Goal: Feedback & Contribution: Leave review/rating

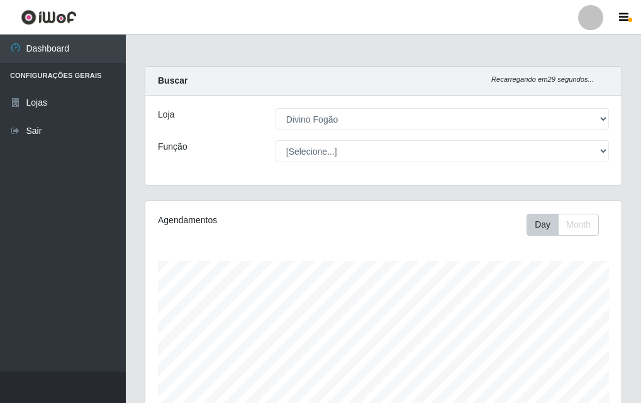
select select "499"
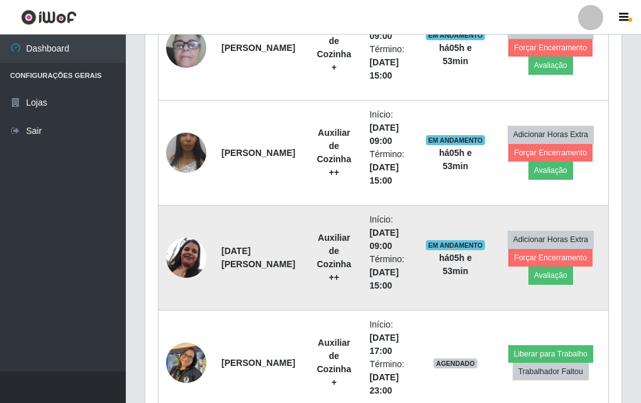
scroll to position [261, 476]
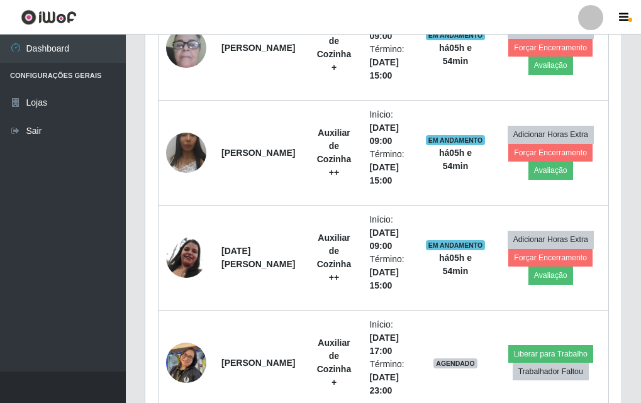
drag, startPoint x: 640, startPoint y: 125, endPoint x: 635, endPoint y: 221, distance: 97.0
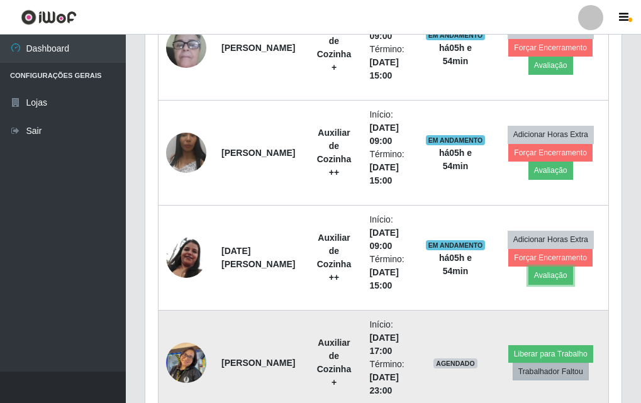
drag, startPoint x: 559, startPoint y: 278, endPoint x: 536, endPoint y: 374, distance: 98.4
click at [536, 374] on tbody "[PERSON_NAME] Auxiliar de Cozinha + Início: [DATE] 09:00 Término: [DATE] 15:00 …" at bounding box center [384, 205] width 450 height 421
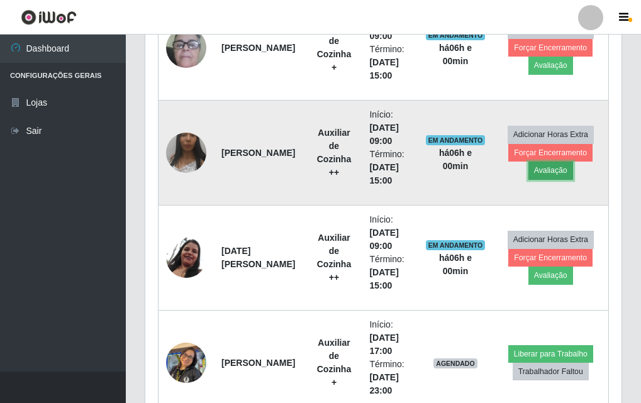
click at [560, 179] on button "Avaliação" at bounding box center [550, 171] width 45 height 18
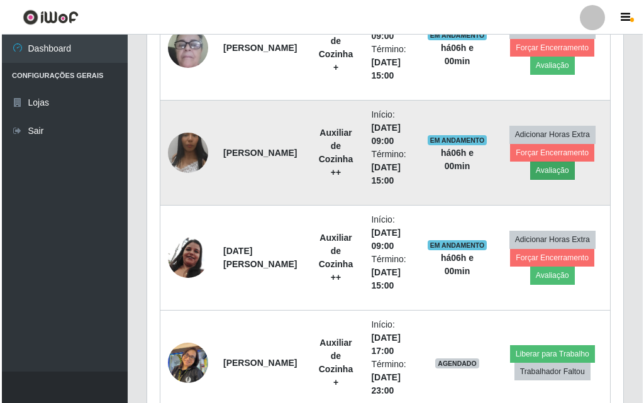
scroll to position [261, 470]
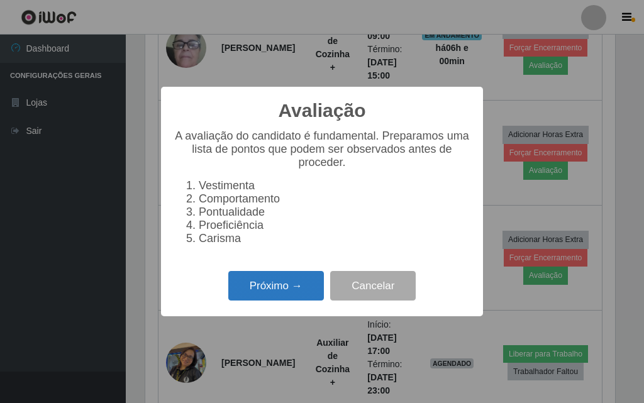
click at [289, 293] on button "Próximo →" at bounding box center [276, 286] width 96 height 30
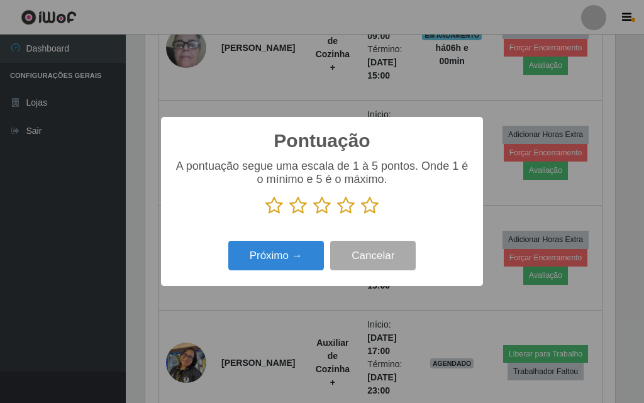
scroll to position [628770, 628562]
click at [372, 196] on div "A pontuação segue uma escala de 1 à 5 pontos. Onde 1 é o mínimo e 5 é o máximo." at bounding box center [322, 187] width 297 height 55
click at [376, 205] on icon at bounding box center [370, 205] width 18 height 19
click at [361, 215] on input "radio" at bounding box center [361, 215] width 0 height 0
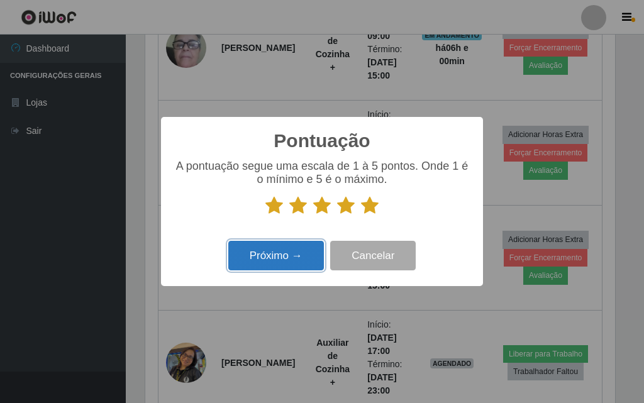
click at [281, 270] on button "Próximo →" at bounding box center [276, 256] width 96 height 30
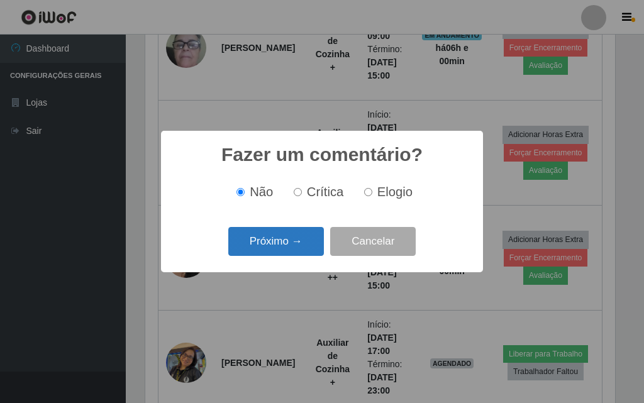
click at [295, 250] on button "Próximo →" at bounding box center [276, 242] width 96 height 30
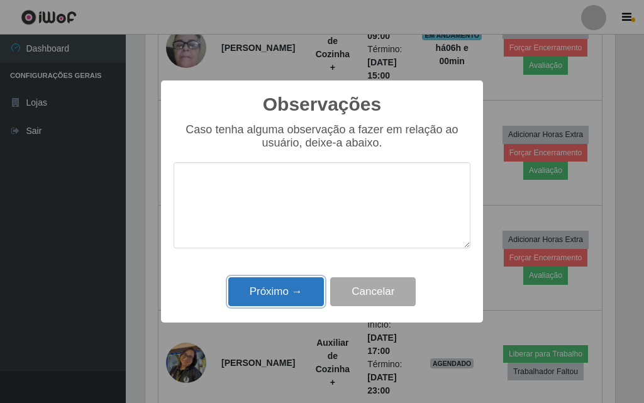
click at [308, 292] on button "Próximo →" at bounding box center [276, 292] width 96 height 30
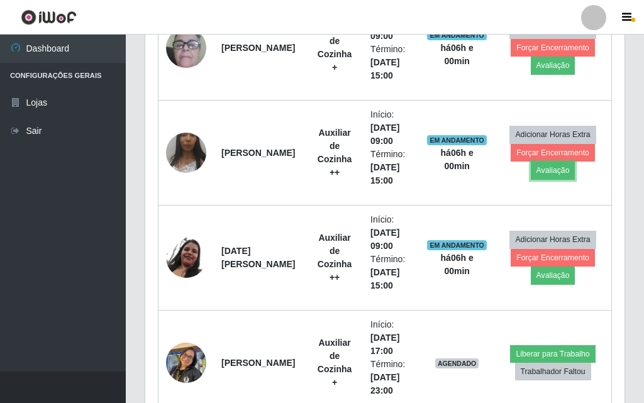
scroll to position [261, 476]
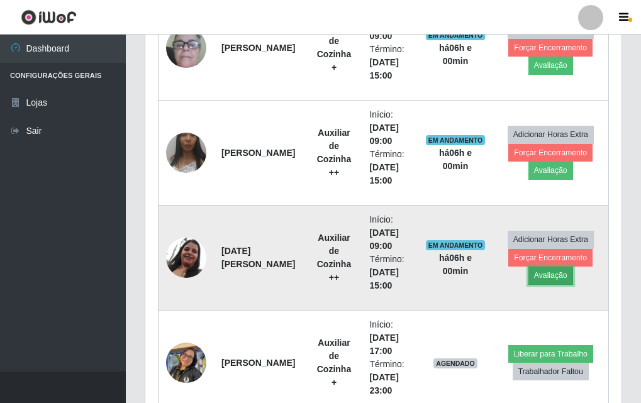
click at [553, 277] on button "Avaliação" at bounding box center [550, 276] width 45 height 18
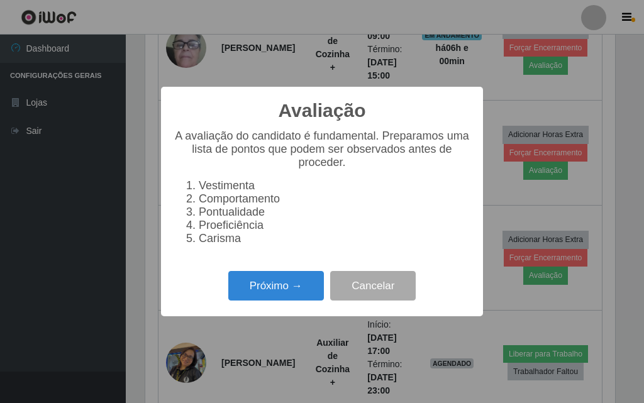
scroll to position [261, 470]
click at [309, 289] on button "Próximo →" at bounding box center [276, 286] width 96 height 30
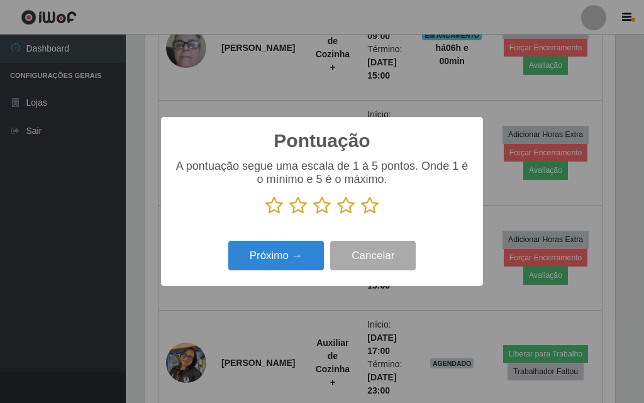
click at [369, 208] on icon at bounding box center [370, 205] width 18 height 19
click at [361, 215] on input "radio" at bounding box center [361, 215] width 0 height 0
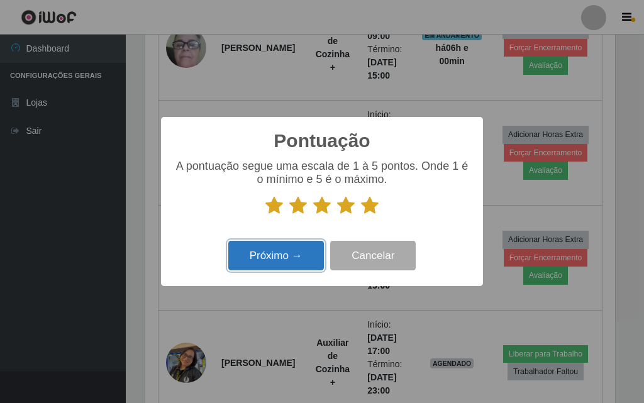
click at [308, 257] on button "Próximo →" at bounding box center [276, 256] width 96 height 30
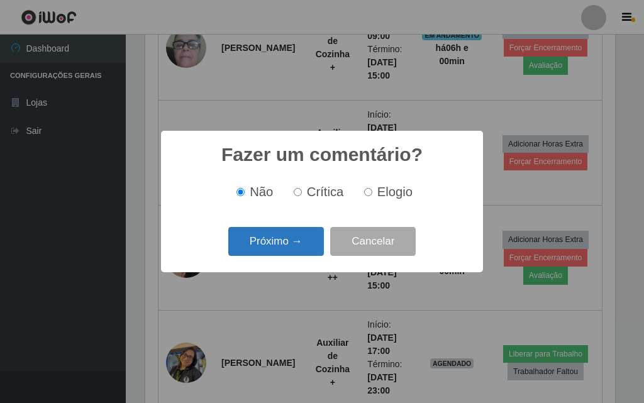
click at [297, 242] on button "Próximo →" at bounding box center [276, 242] width 96 height 30
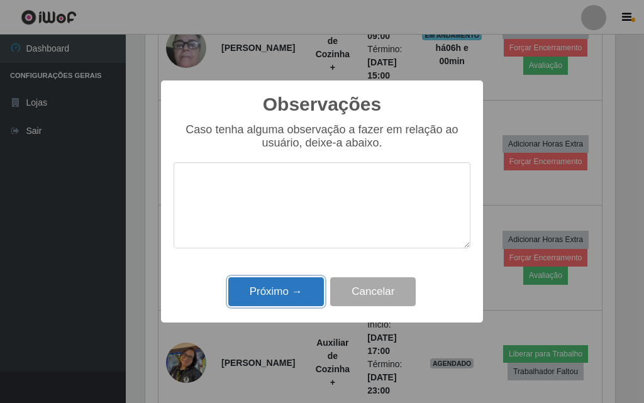
click at [299, 290] on button "Próximo →" at bounding box center [276, 292] width 96 height 30
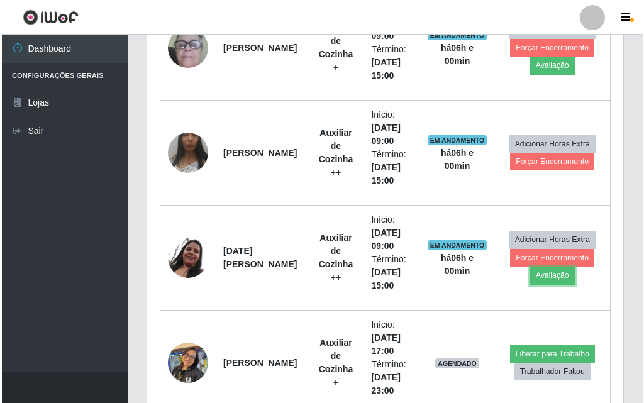
scroll to position [261, 476]
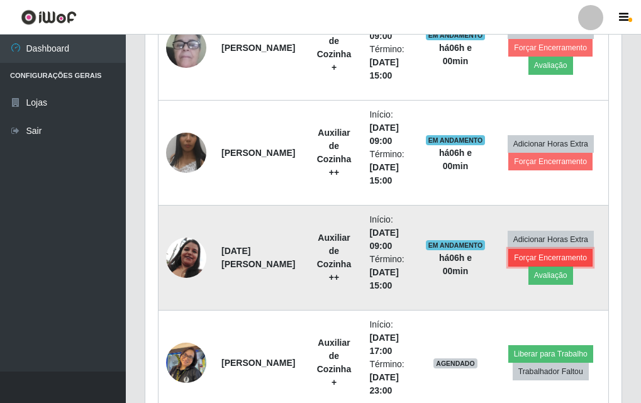
click at [571, 259] on button "Forçar Encerramento" at bounding box center [550, 258] width 84 height 18
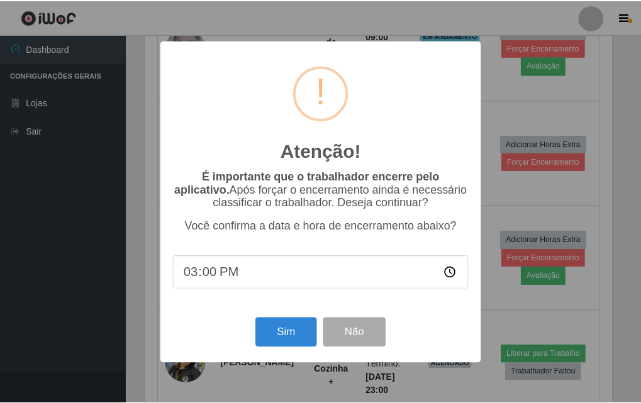
scroll to position [261, 470]
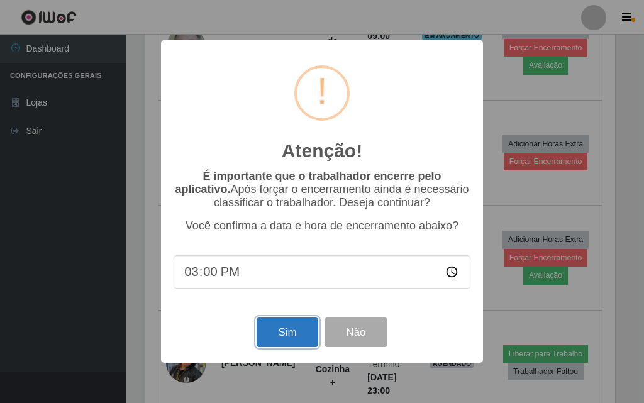
click at [306, 336] on button "Sim" at bounding box center [287, 333] width 61 height 30
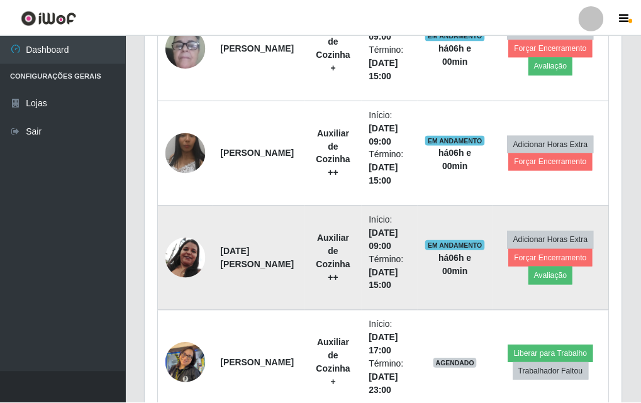
scroll to position [261, 476]
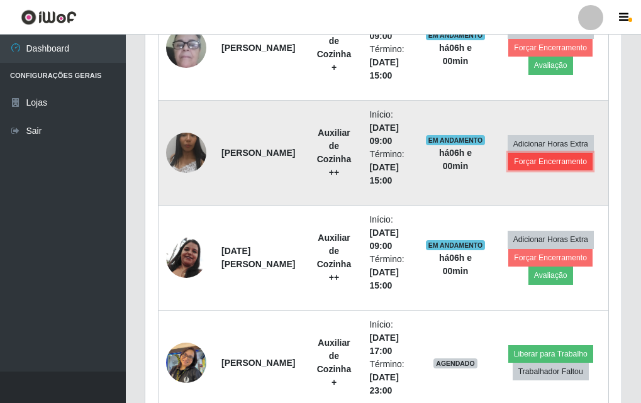
click at [554, 162] on button "Forçar Encerramento" at bounding box center [550, 162] width 84 height 18
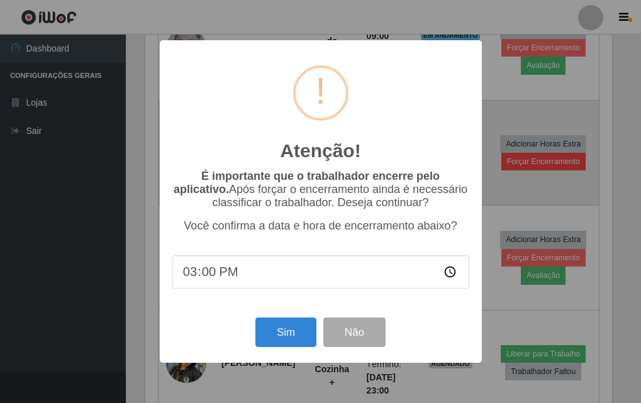
scroll to position [208, 0]
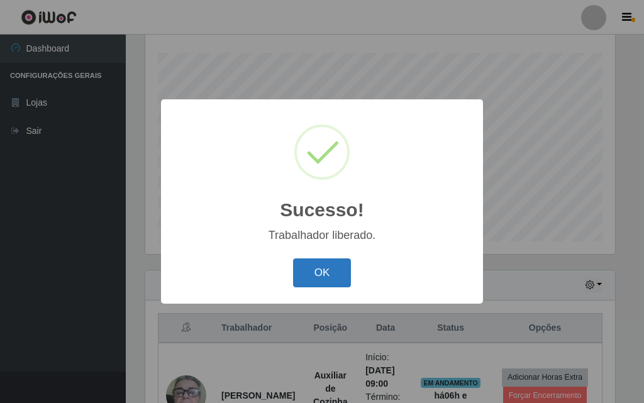
click at [321, 273] on button "OK" at bounding box center [322, 274] width 58 height 30
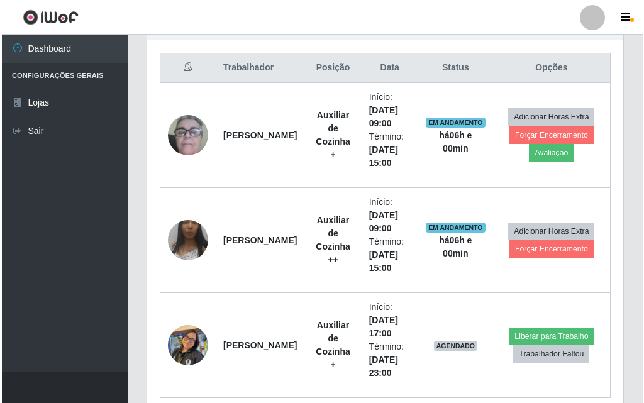
scroll to position [494, 0]
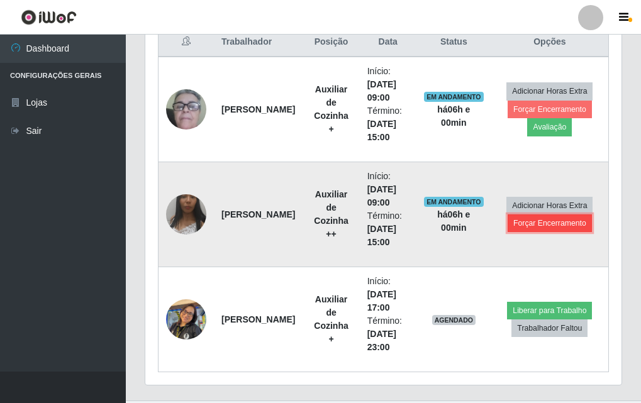
click at [576, 225] on button "Forçar Encerramento" at bounding box center [550, 223] width 84 height 18
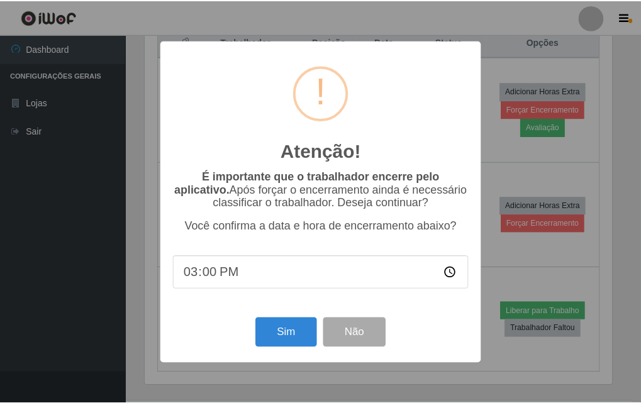
scroll to position [261, 470]
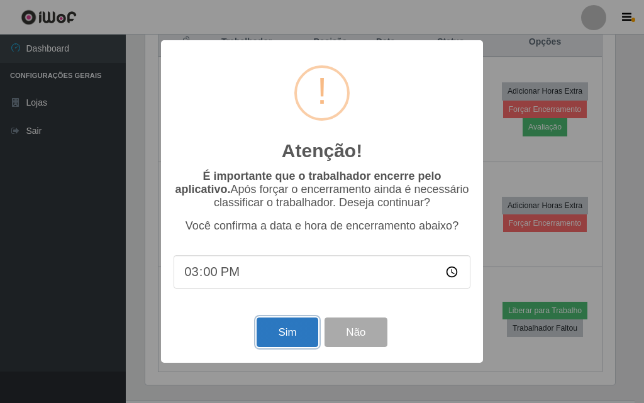
click at [299, 331] on button "Sim" at bounding box center [287, 333] width 61 height 30
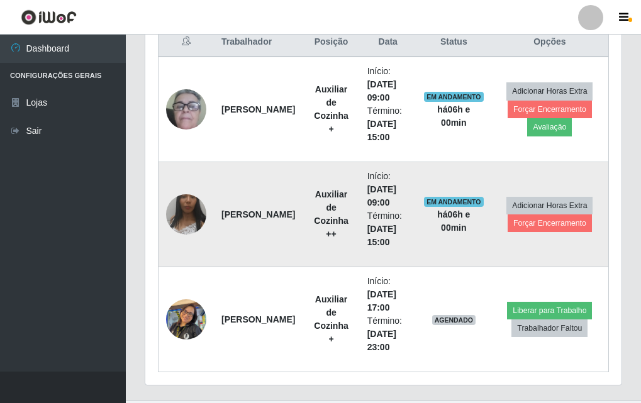
scroll to position [0, 0]
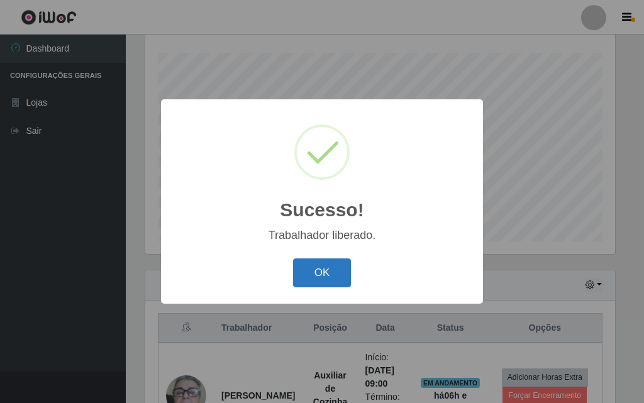
click at [326, 273] on button "OK" at bounding box center [322, 274] width 58 height 30
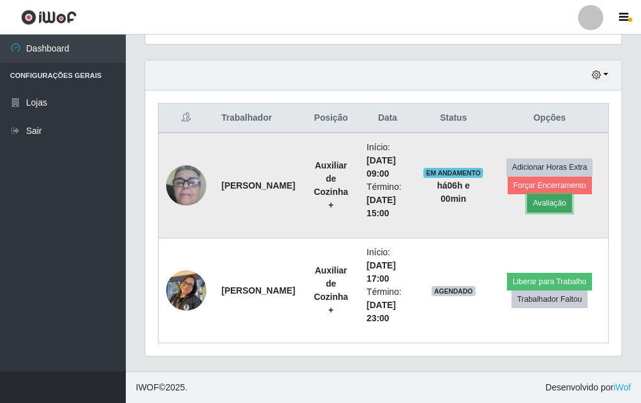
click at [562, 208] on button "Avaliação" at bounding box center [549, 203] width 45 height 18
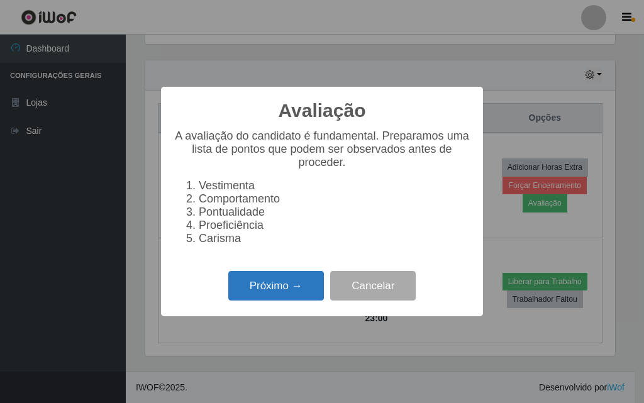
click at [297, 288] on button "Próximo →" at bounding box center [276, 286] width 96 height 30
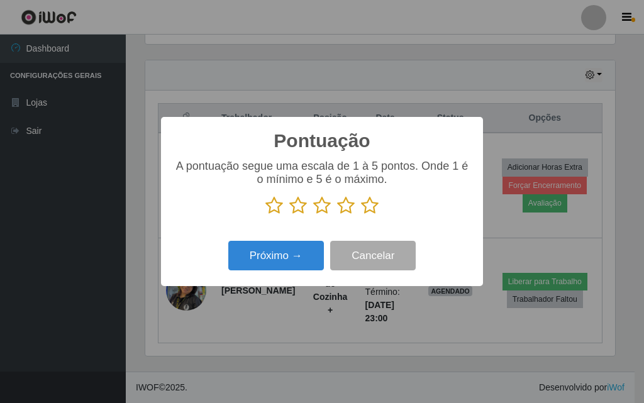
click at [367, 209] on icon at bounding box center [370, 205] width 18 height 19
click at [361, 215] on input "radio" at bounding box center [361, 215] width 0 height 0
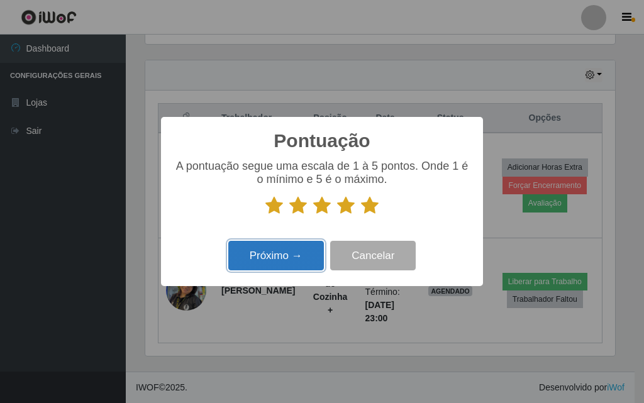
click at [279, 265] on button "Próximo →" at bounding box center [276, 256] width 96 height 30
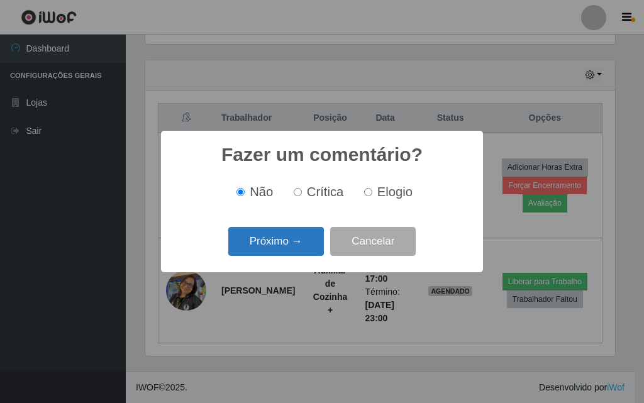
click at [281, 242] on button "Próximo →" at bounding box center [276, 242] width 96 height 30
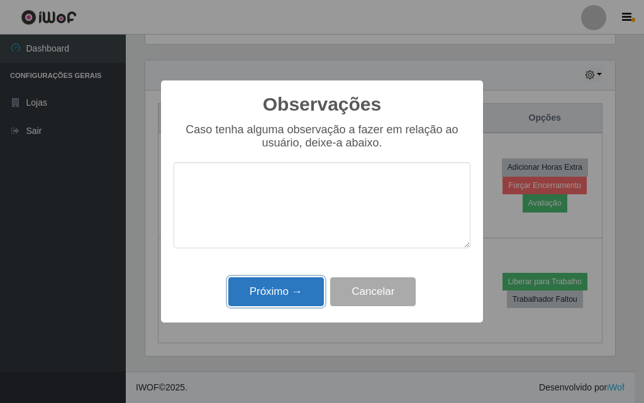
click at [316, 301] on button "Próximo →" at bounding box center [276, 292] width 96 height 30
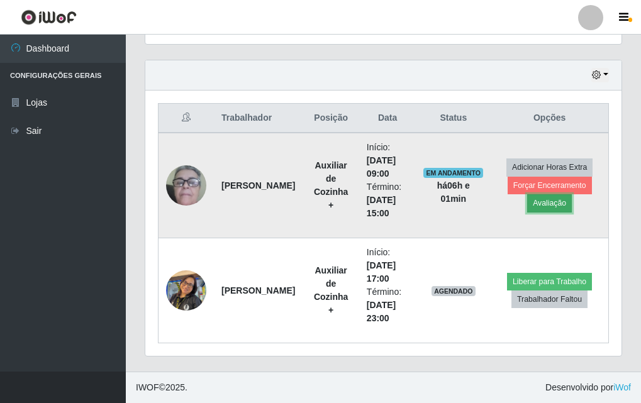
click at [549, 202] on button "Avaliação" at bounding box center [549, 203] width 45 height 18
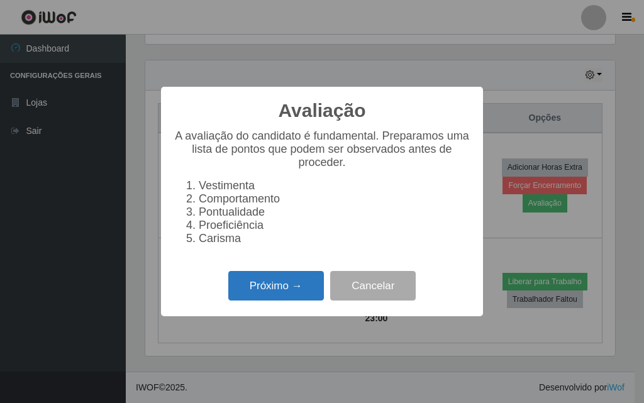
click at [292, 301] on button "Próximo →" at bounding box center [276, 286] width 96 height 30
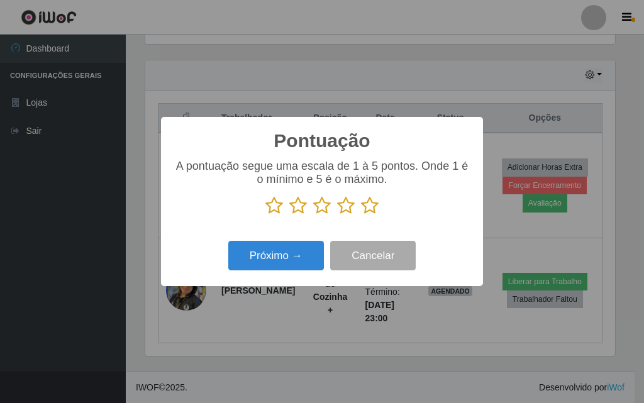
click at [367, 218] on div "A pontuação segue uma escala de 1 à 5 pontos. Onde 1 é o mínimo e 5 é o máximo." at bounding box center [322, 192] width 297 height 65
click at [369, 214] on icon at bounding box center [370, 205] width 18 height 19
click at [361, 215] on input "radio" at bounding box center [361, 215] width 0 height 0
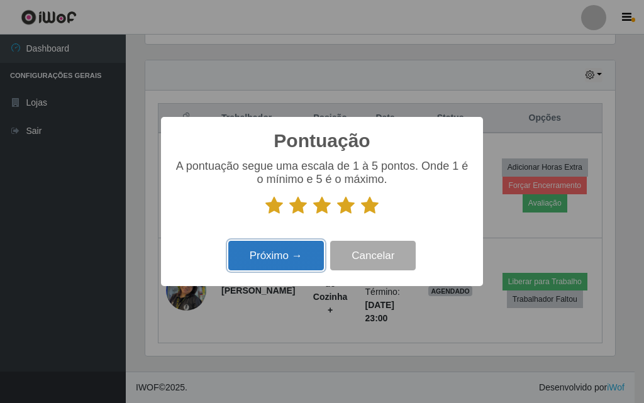
click at [291, 253] on button "Próximo →" at bounding box center [276, 256] width 96 height 30
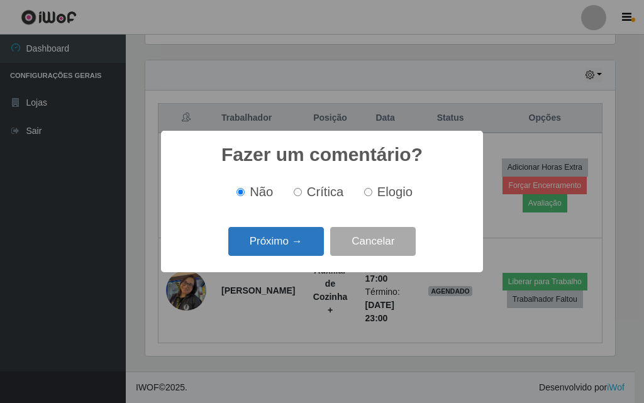
click at [292, 248] on button "Próximo →" at bounding box center [276, 242] width 96 height 30
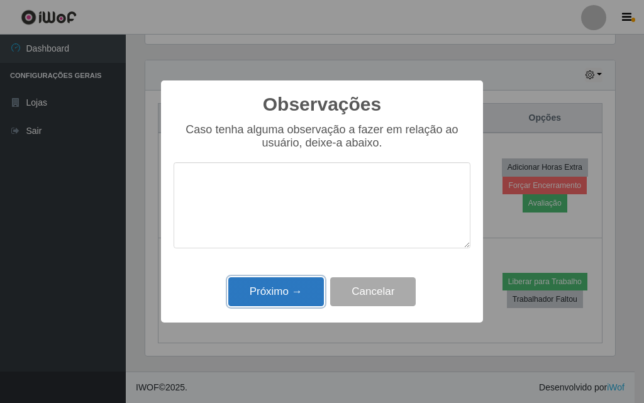
click at [301, 292] on button "Próximo →" at bounding box center [276, 292] width 96 height 30
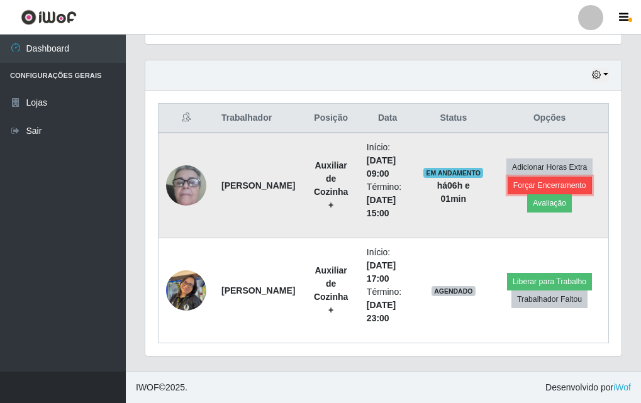
click at [574, 181] on button "Forçar Encerramento" at bounding box center [550, 186] width 84 height 18
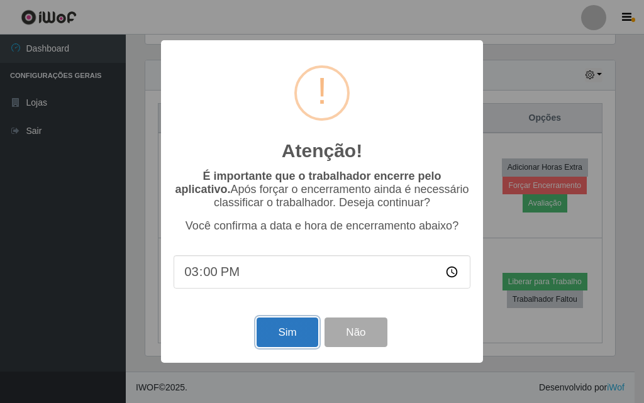
click at [304, 334] on button "Sim" at bounding box center [287, 333] width 61 height 30
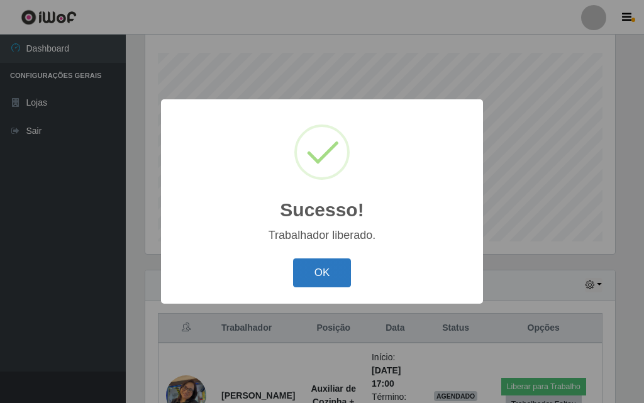
click at [330, 279] on button "OK" at bounding box center [322, 274] width 58 height 30
